Goal: Information Seeking & Learning: Understand process/instructions

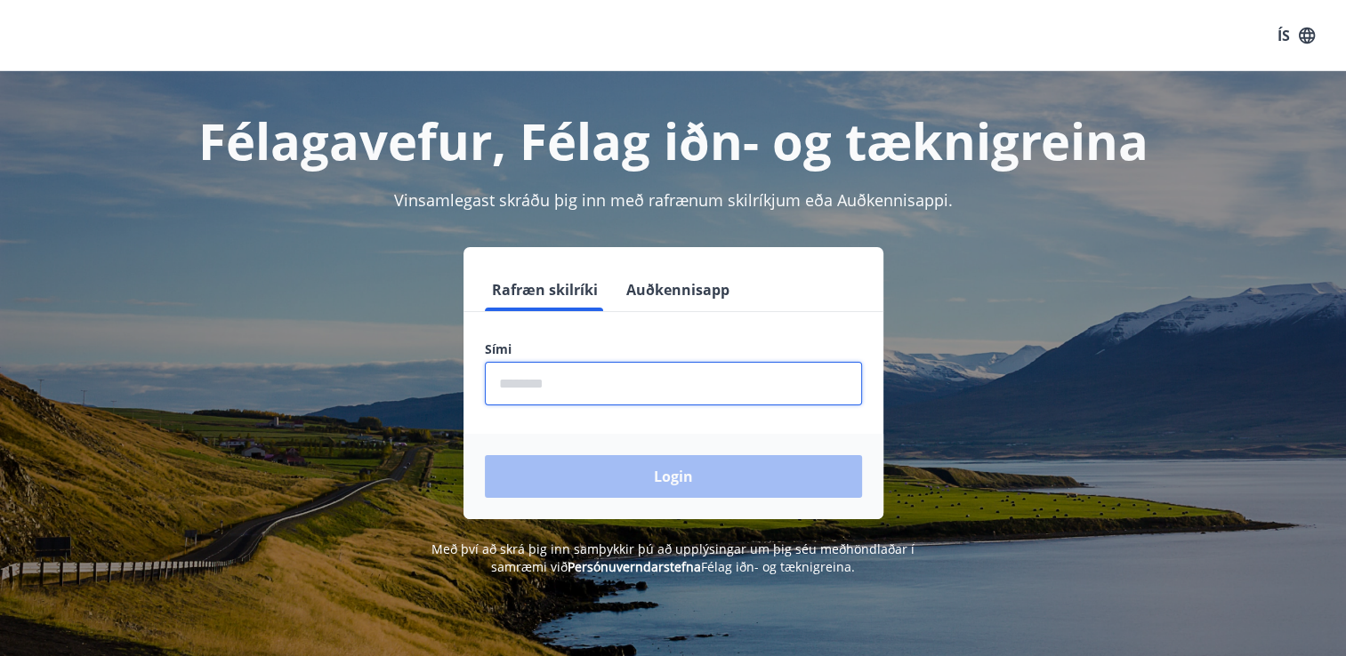
click at [659, 380] on input "phone" at bounding box center [673, 384] width 377 height 44
type input "********"
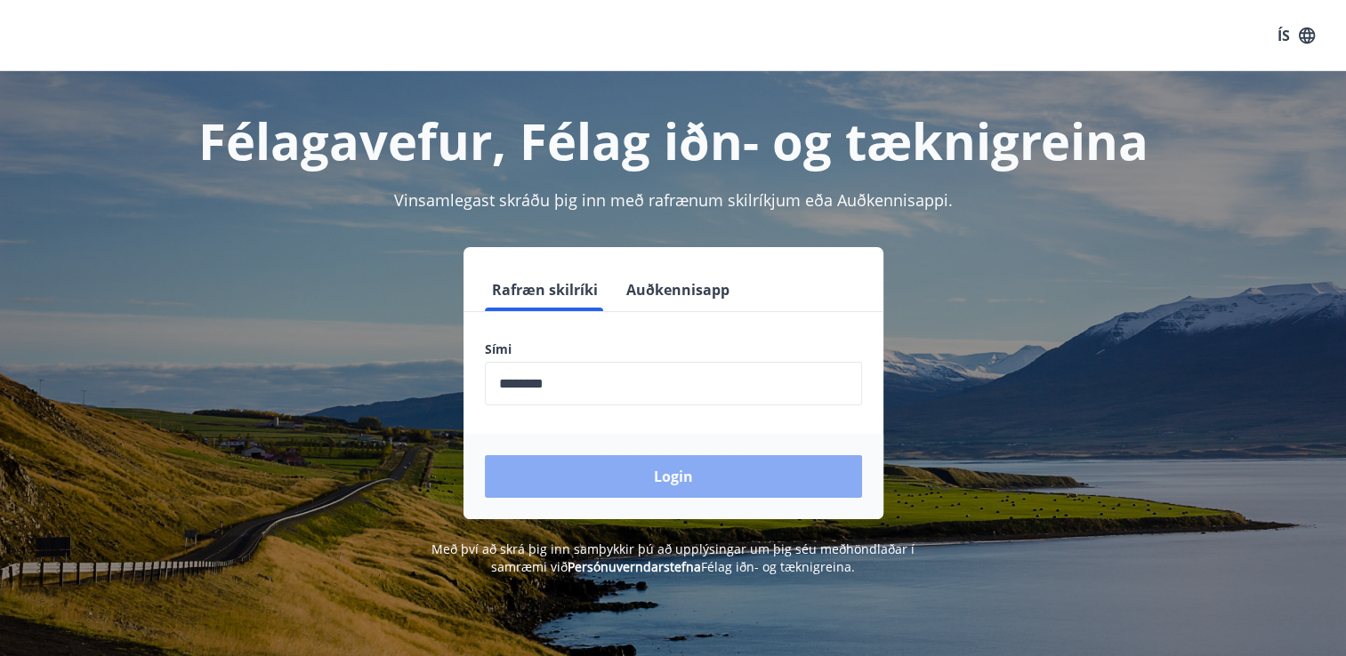
click at [668, 466] on button "Login" at bounding box center [673, 476] width 377 height 43
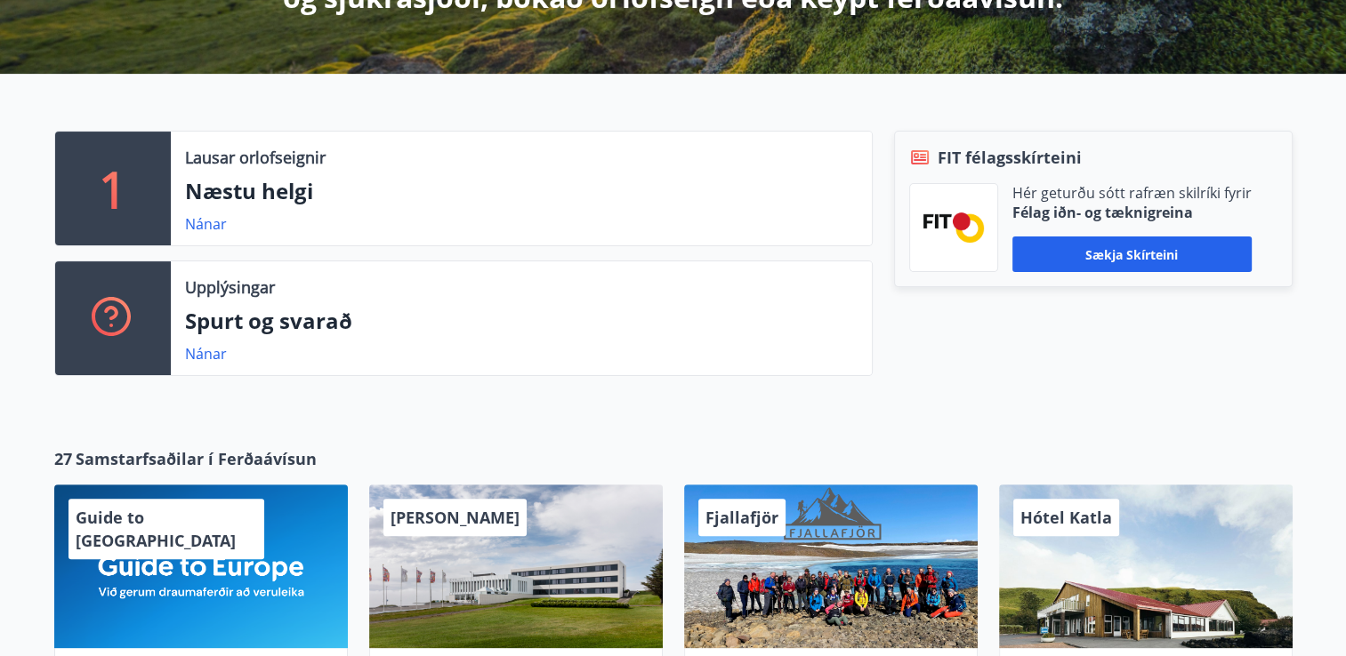
scroll to position [391, 0]
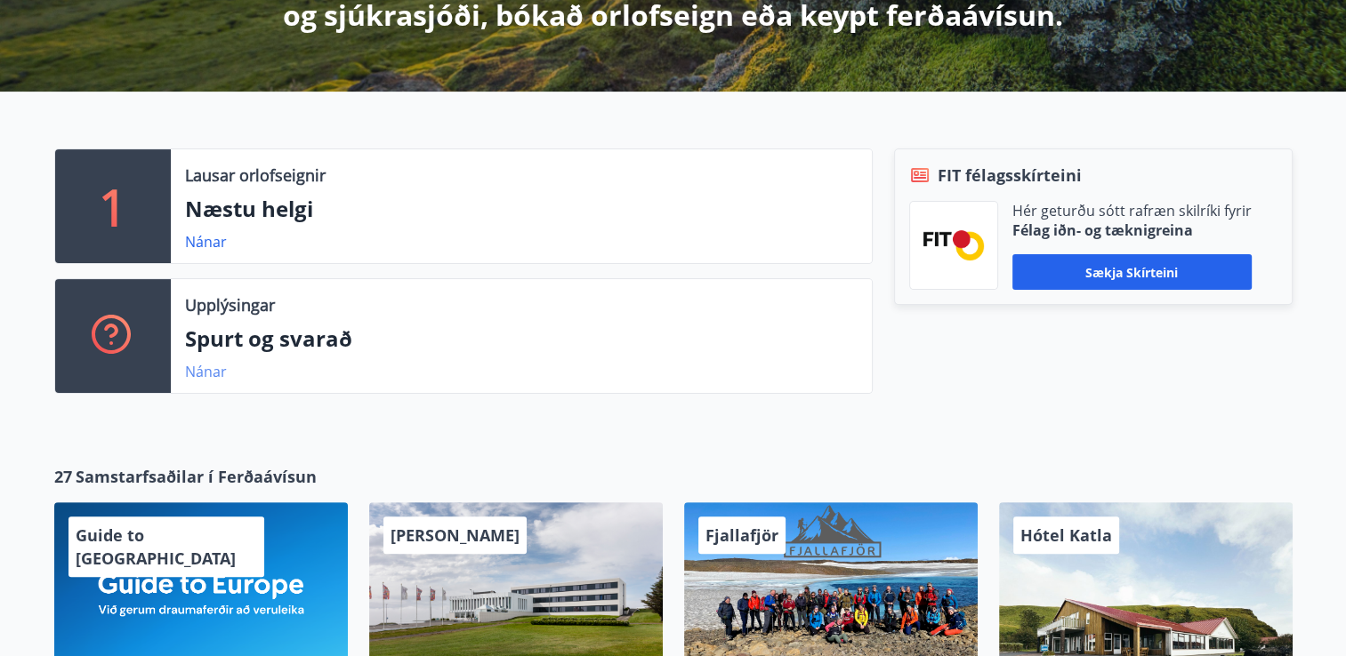
click at [210, 367] on link "Nánar" at bounding box center [206, 372] width 42 height 20
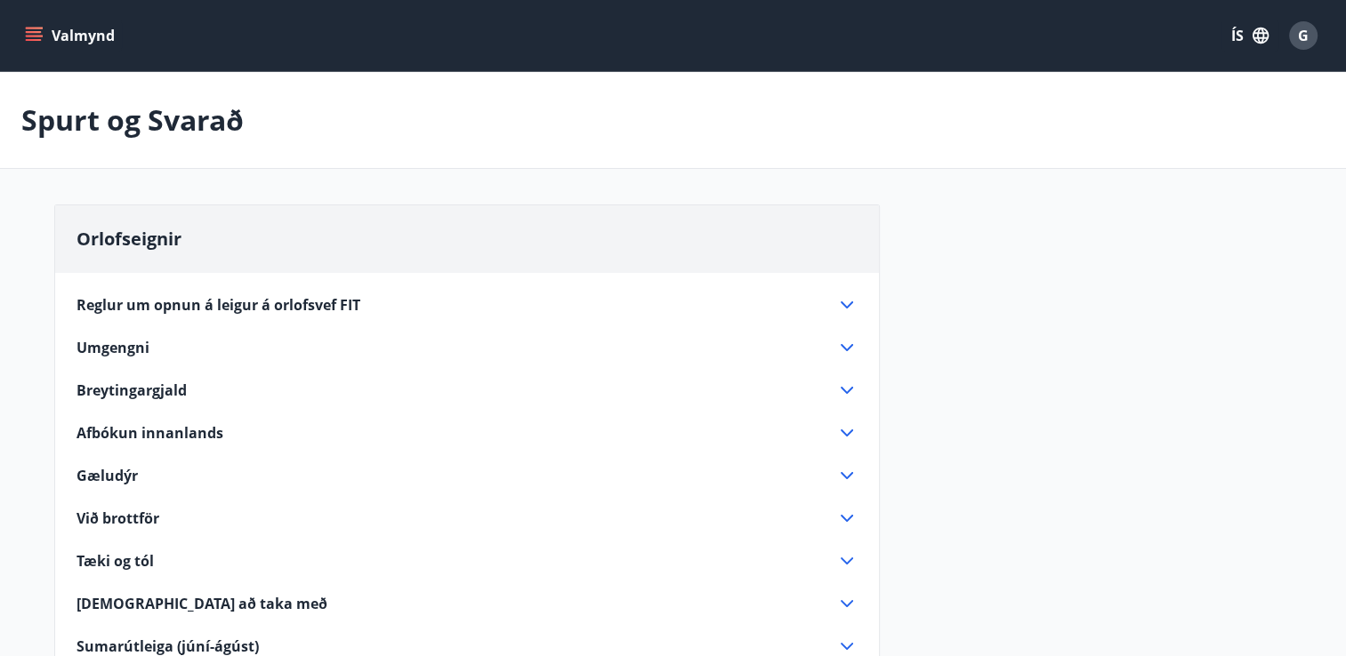
click at [270, 302] on span "Reglur um opnun á leigur á orlofsvef FIT" at bounding box center [219, 305] width 284 height 20
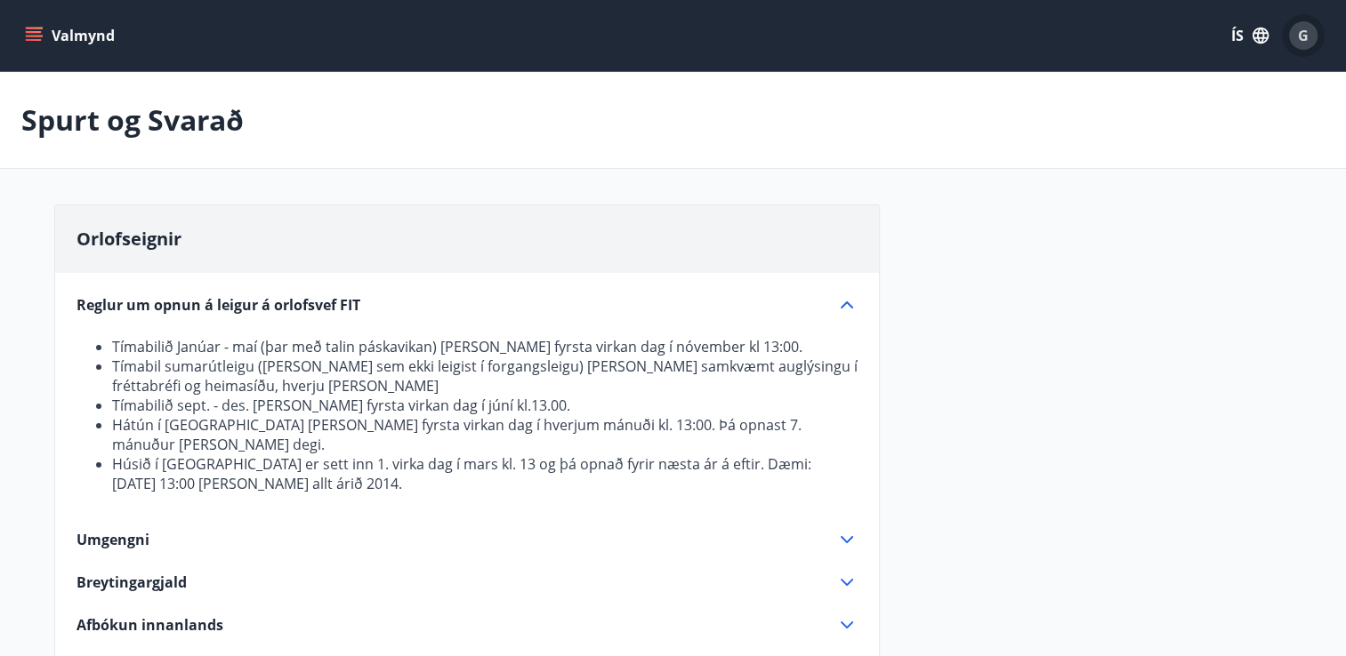
click at [1298, 28] on span "G" at bounding box center [1303, 36] width 11 height 20
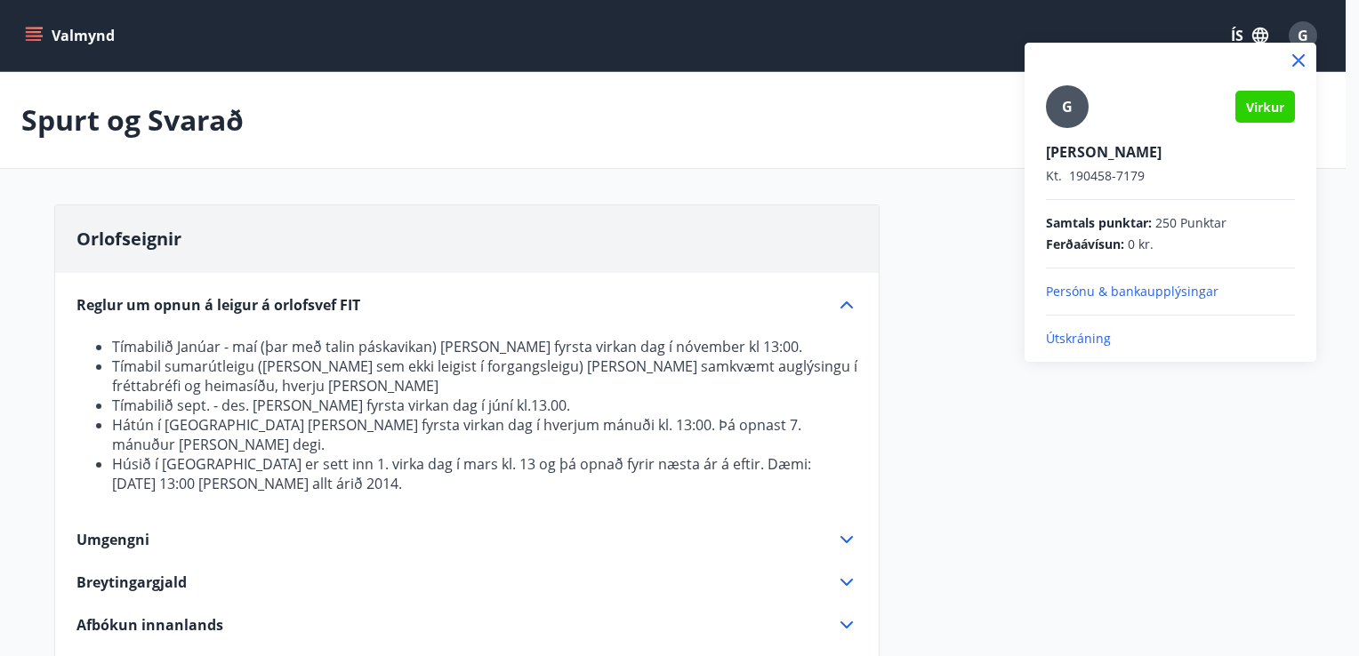
click at [1067, 342] on p "Útskráning" at bounding box center [1170, 339] width 249 height 18
